Goal: Find specific page/section: Find specific page/section

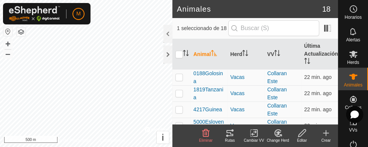
click at [234, 126] on div "Rutas" at bounding box center [230, 135] width 24 height 23
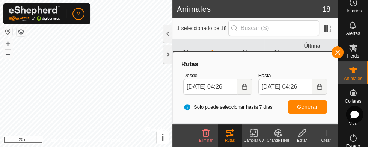
scroll to position [1, 0]
